Goal: Task Accomplishment & Management: Complete application form

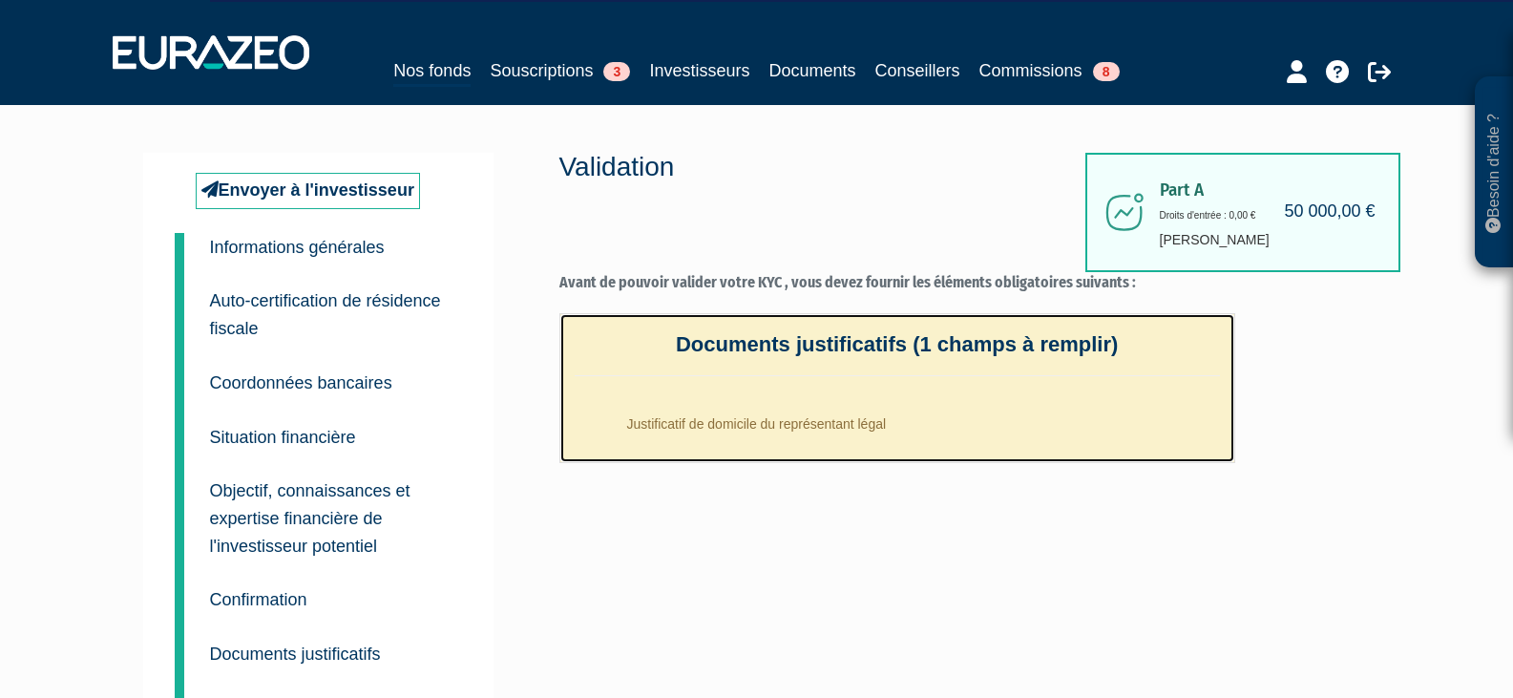
click at [812, 421] on li "Justificatif de domicile du représentant légal" at bounding box center [916, 419] width 607 height 48
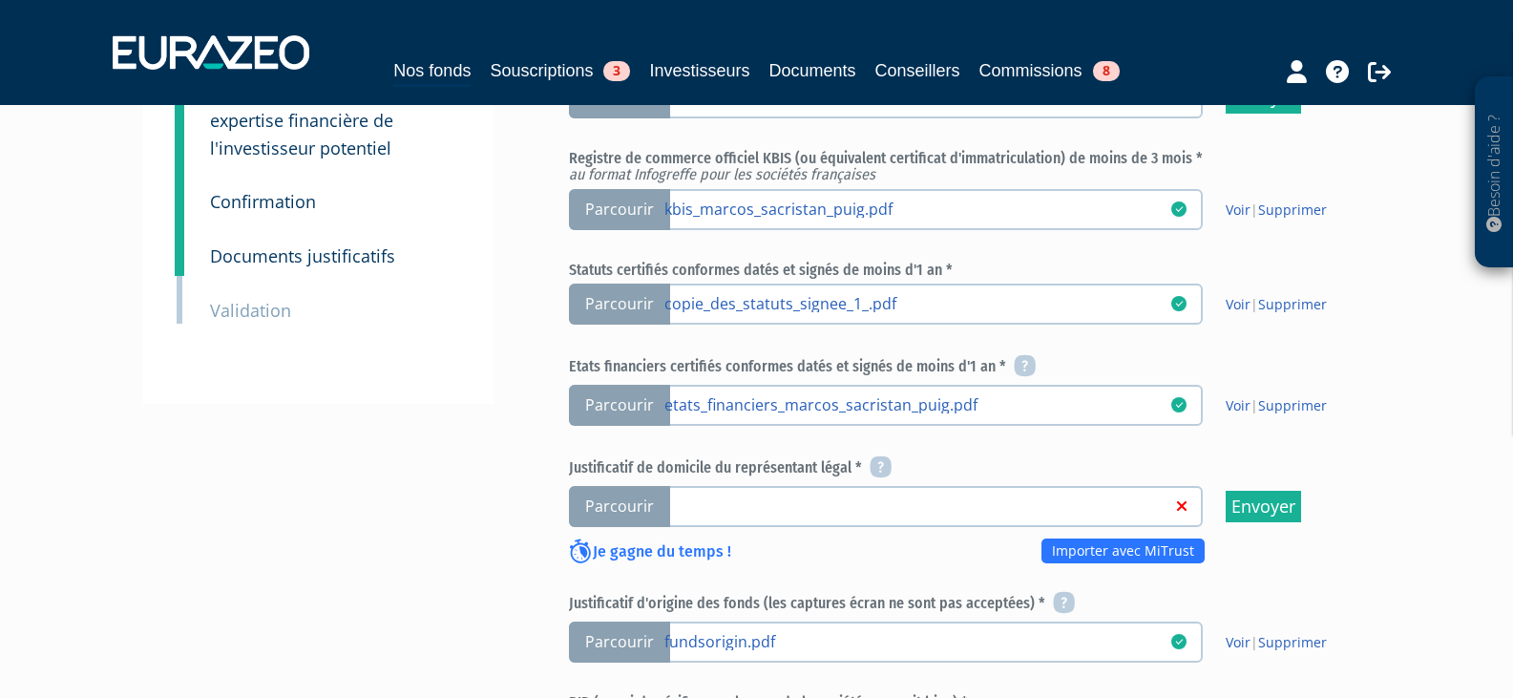
scroll to position [477, 0]
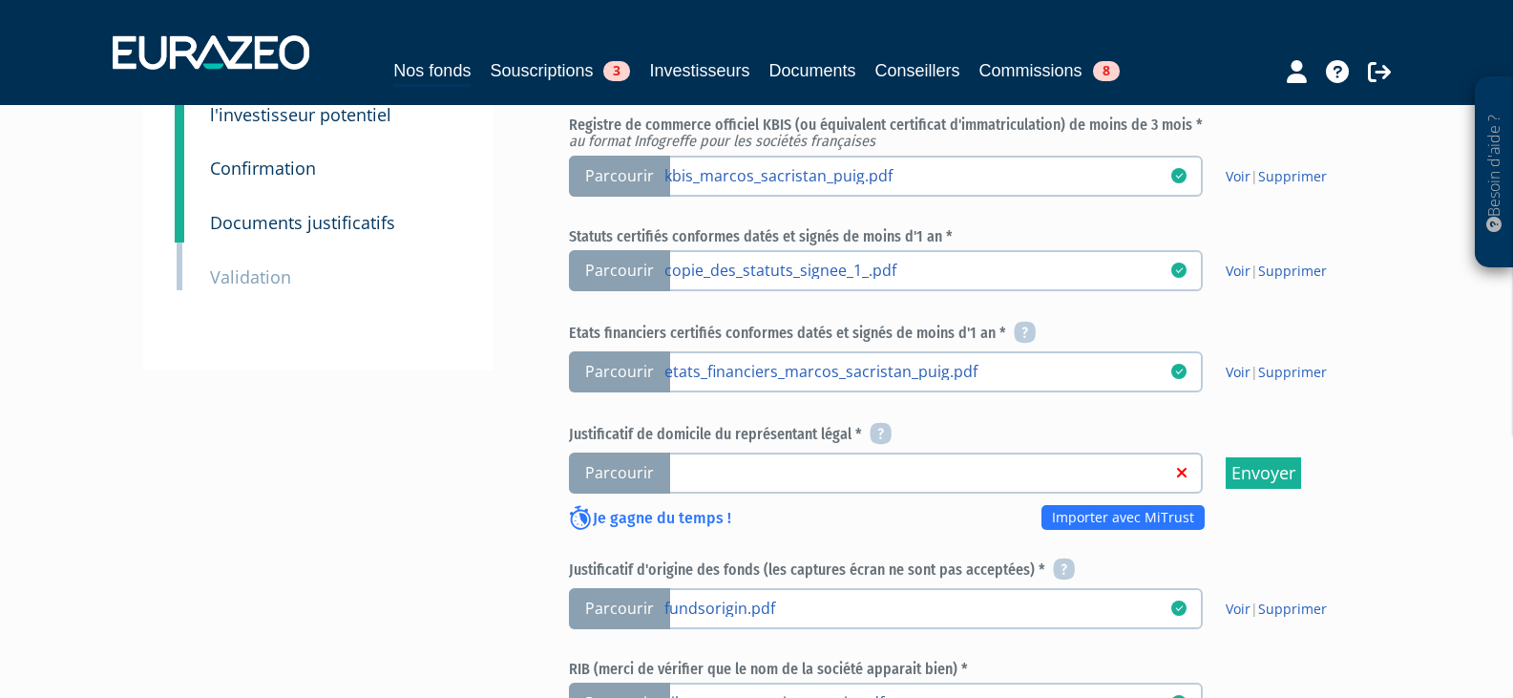
click at [611, 453] on span "Parcourir" at bounding box center [619, 473] width 101 height 41
click at [0, 0] on input "Parcourir" at bounding box center [0, 0] width 0 height 0
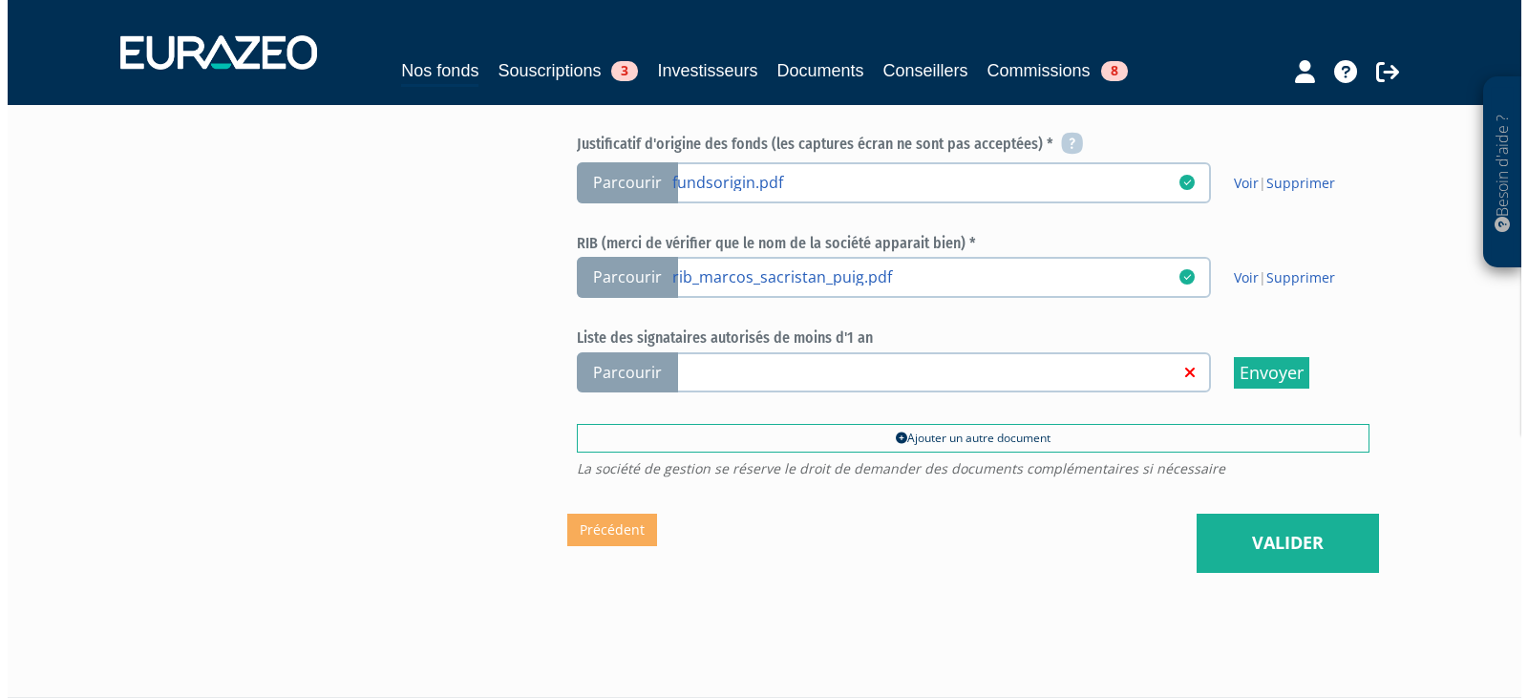
scroll to position [920, 0]
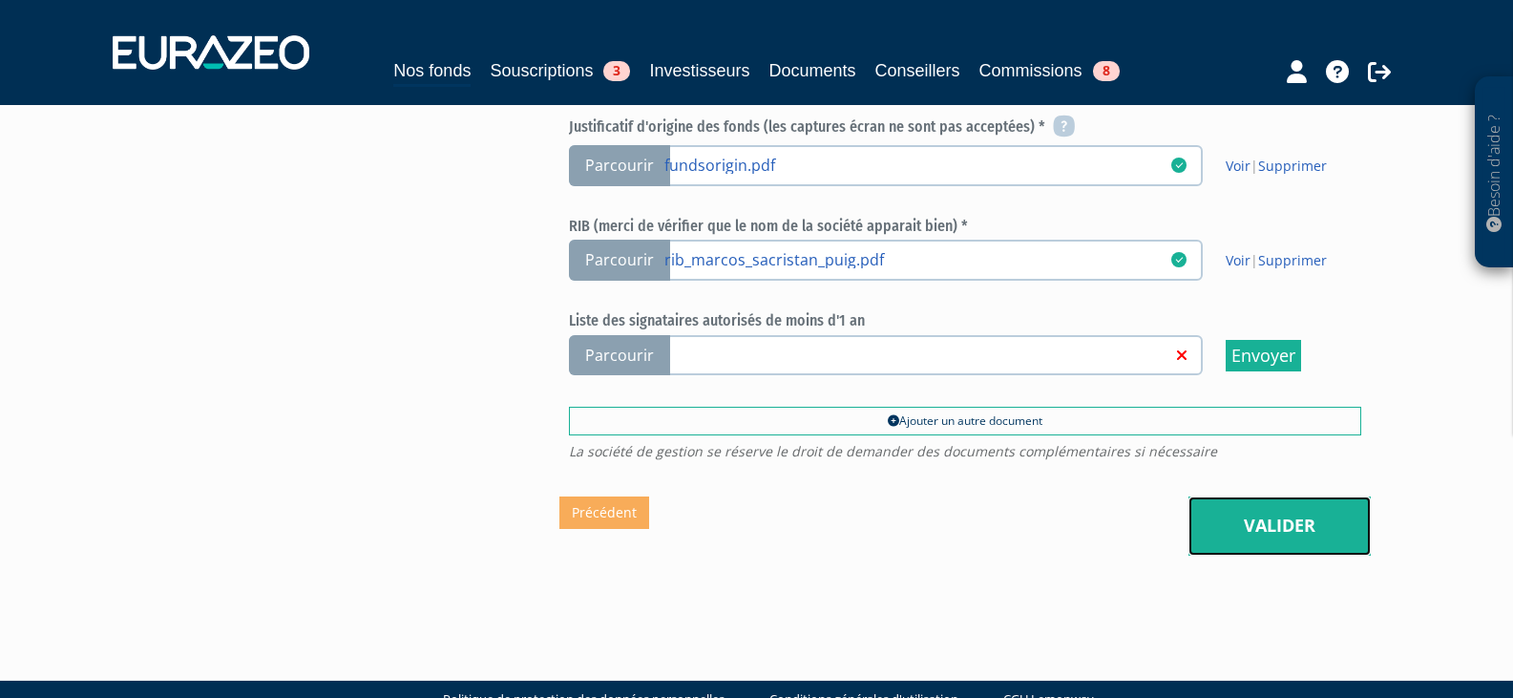
click at [1234, 496] on link "Valider" at bounding box center [1280, 525] width 182 height 59
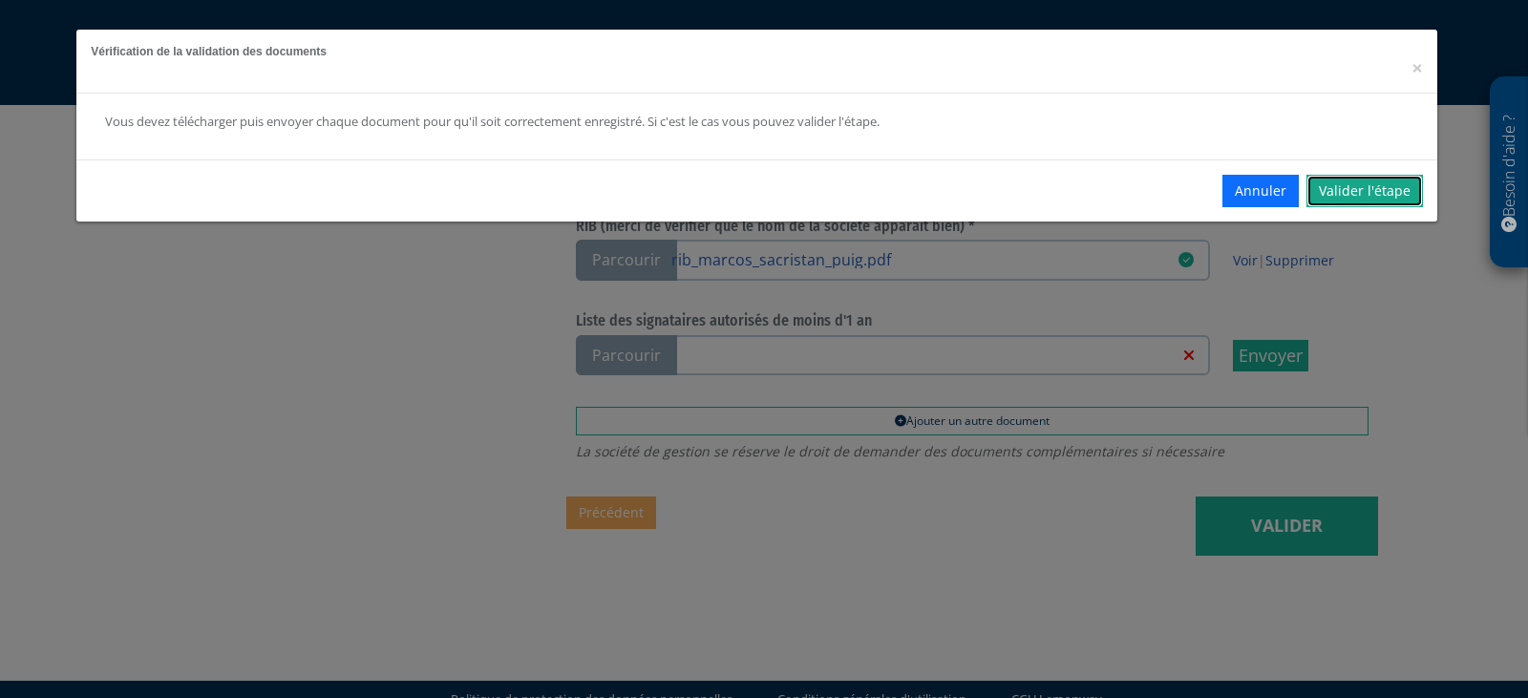
click at [1398, 181] on link "Valider l'étape" at bounding box center [1364, 191] width 116 height 32
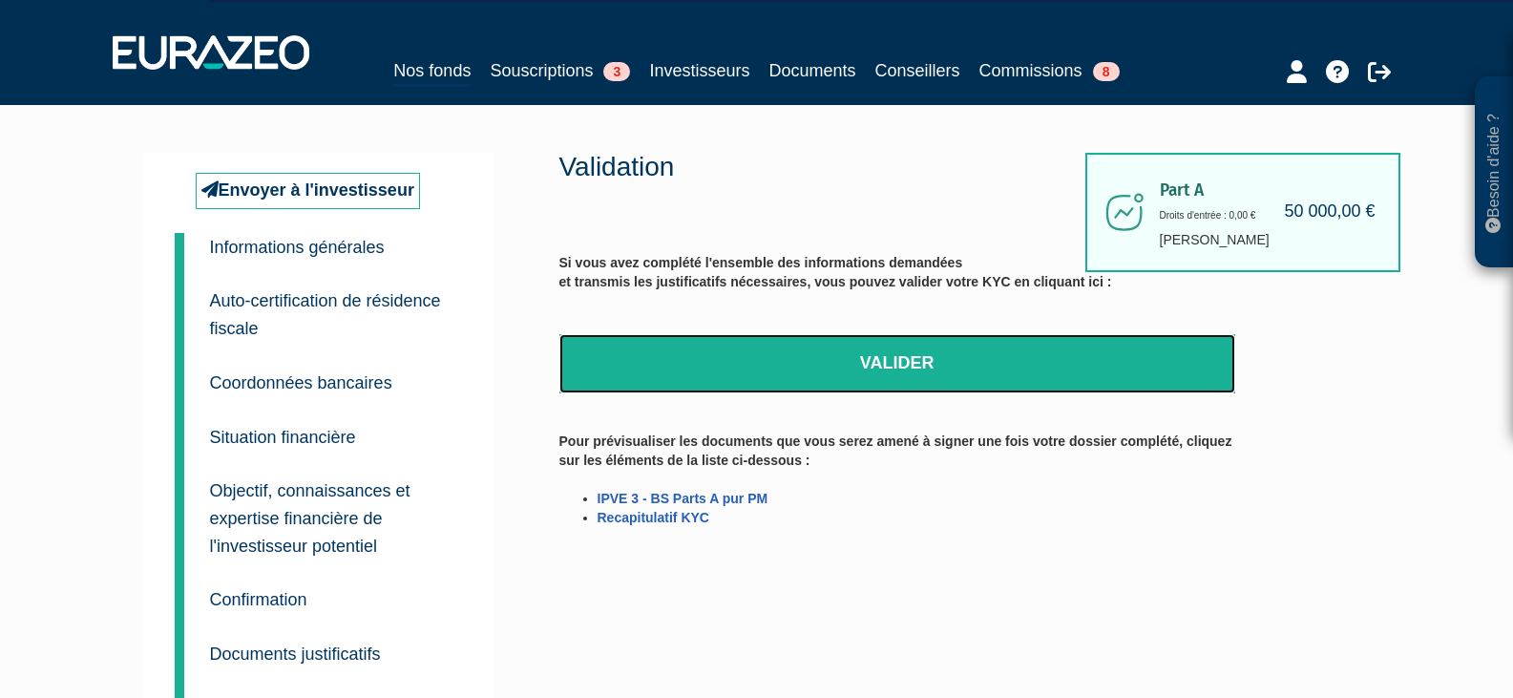
click at [831, 370] on link "Valider" at bounding box center [897, 363] width 676 height 59
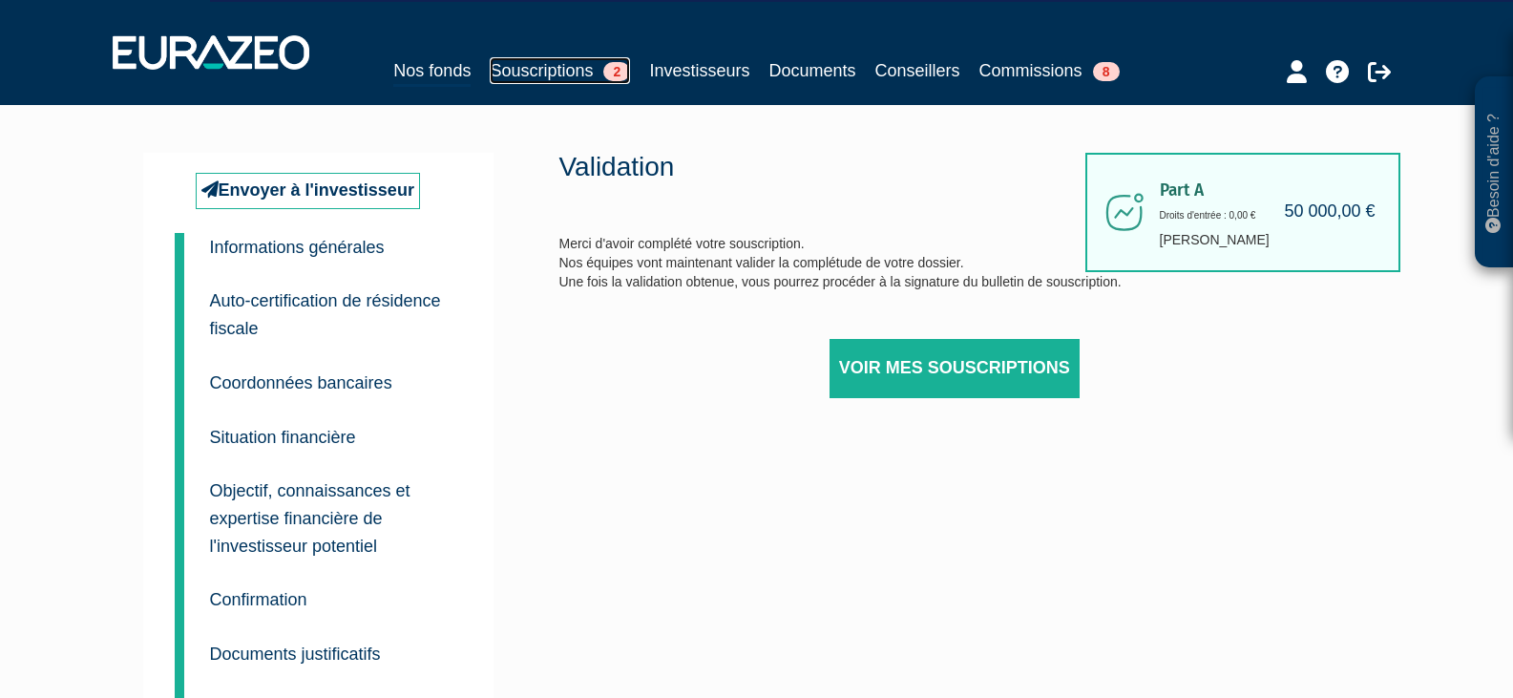
click at [549, 70] on link "Souscriptions 2" at bounding box center [560, 70] width 140 height 27
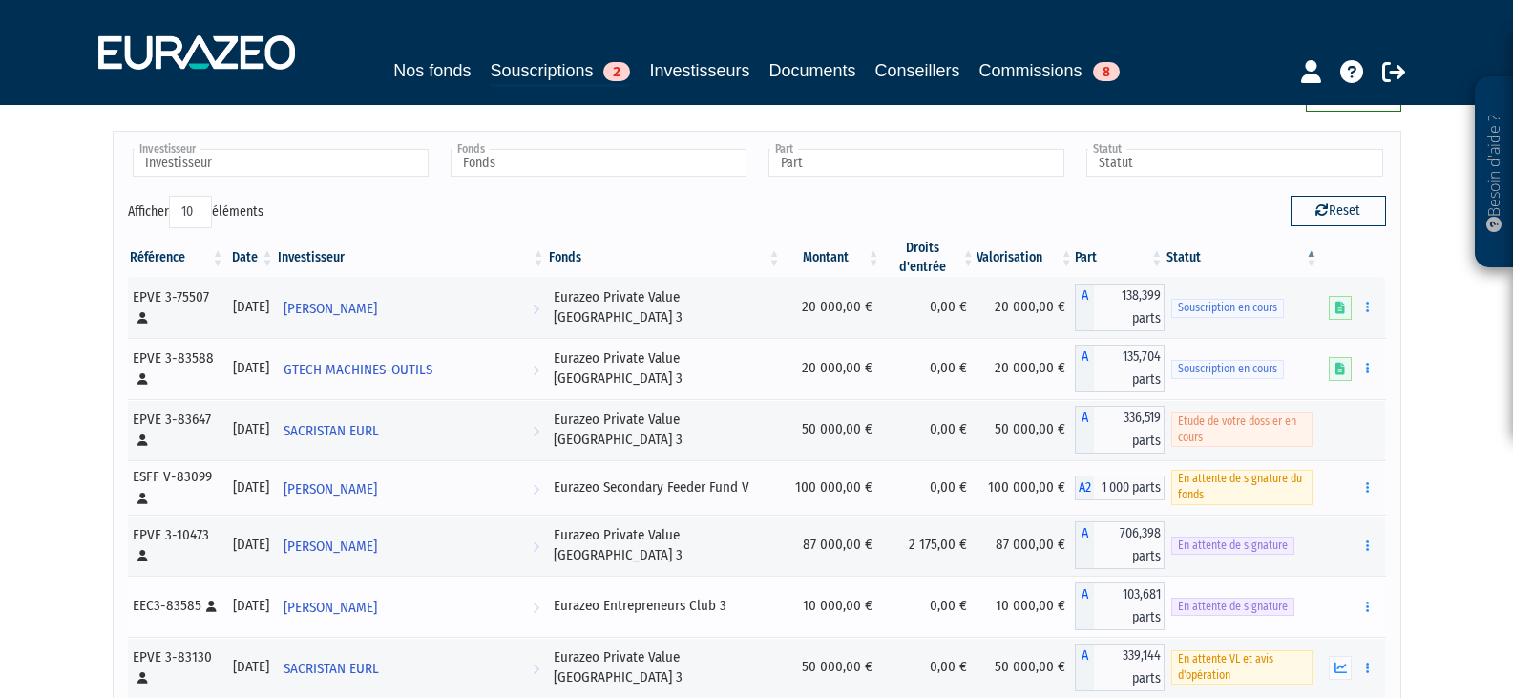
scroll to position [95, 0]
